Goal: Task Accomplishment & Management: Manage account settings

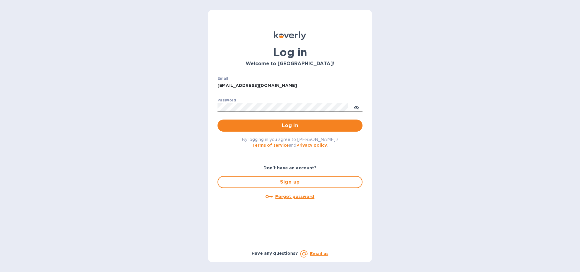
click at [356, 107] on icon "toggle password visibility" at bounding box center [357, 108] width 4 height 4
click at [290, 125] on span "Log in" at bounding box center [289, 125] width 135 height 7
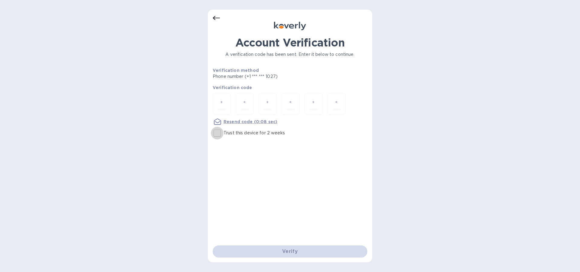
click at [219, 133] on input "Trust this device for 2 weeks" at bounding box center [217, 133] width 13 height 13
checkbox input "true"
click at [225, 104] on input "number" at bounding box center [222, 103] width 8 height 11
type input "7"
type input "2"
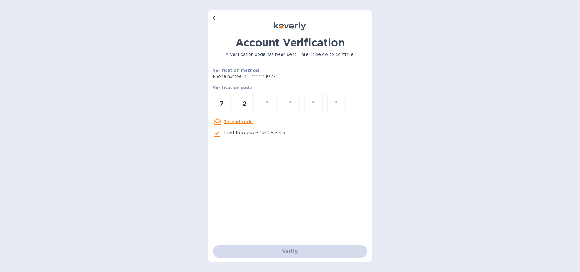
type input "5"
type input "8"
type input "3"
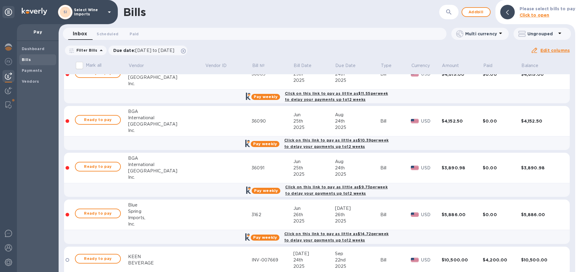
scroll to position [84, 0]
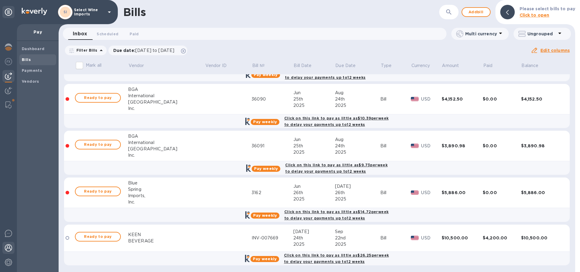
click at [8, 248] on img at bounding box center [8, 248] width 7 height 7
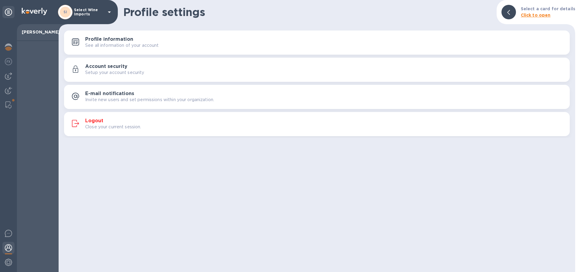
click at [93, 123] on h3 "Logout" at bounding box center [94, 121] width 18 height 6
